Goal: Check status

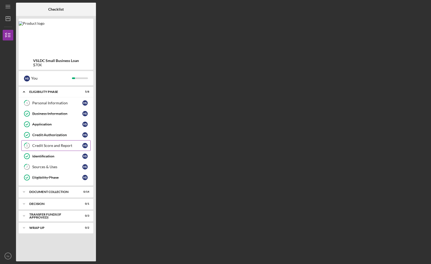
drag, startPoint x: 47, startPoint y: 148, endPoint x: 76, endPoint y: 150, distance: 28.3
click at [47, 148] on div "Credit Score and Report" at bounding box center [57, 146] width 50 height 4
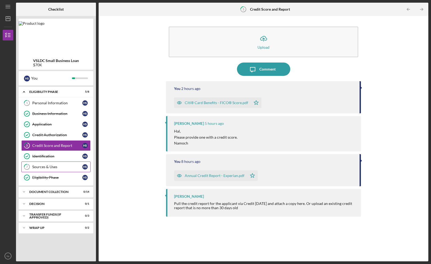
click at [39, 166] on div "Sources & Uses" at bounding box center [57, 167] width 50 height 4
